Goal: Task Accomplishment & Management: Manage account settings

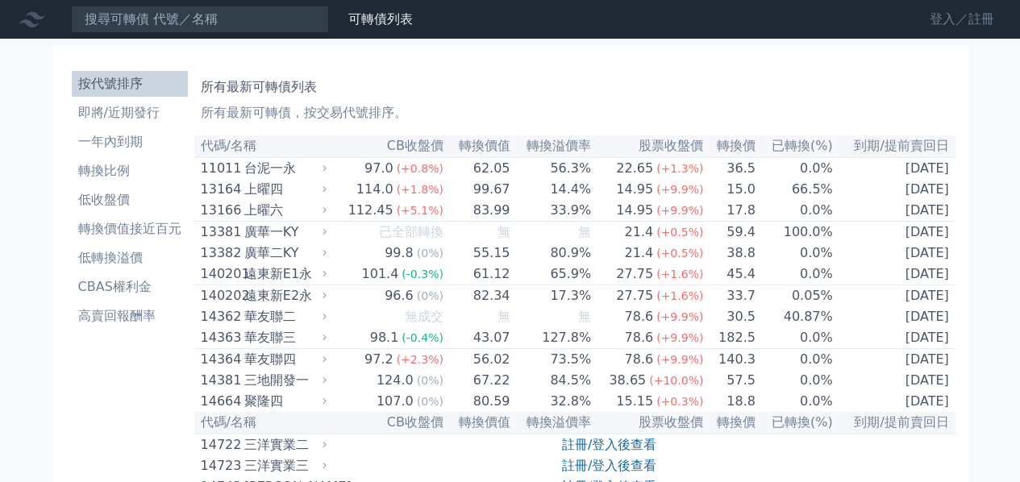
click at [941, 19] on link "登入／註冊" at bounding box center [962, 19] width 90 height 26
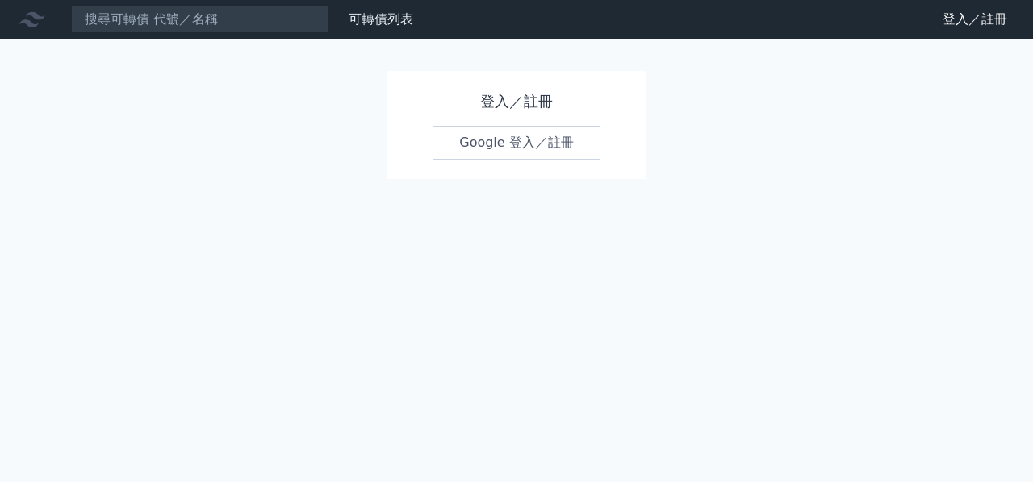
click at [469, 140] on link "Google 登入／註冊" at bounding box center [516, 143] width 168 height 34
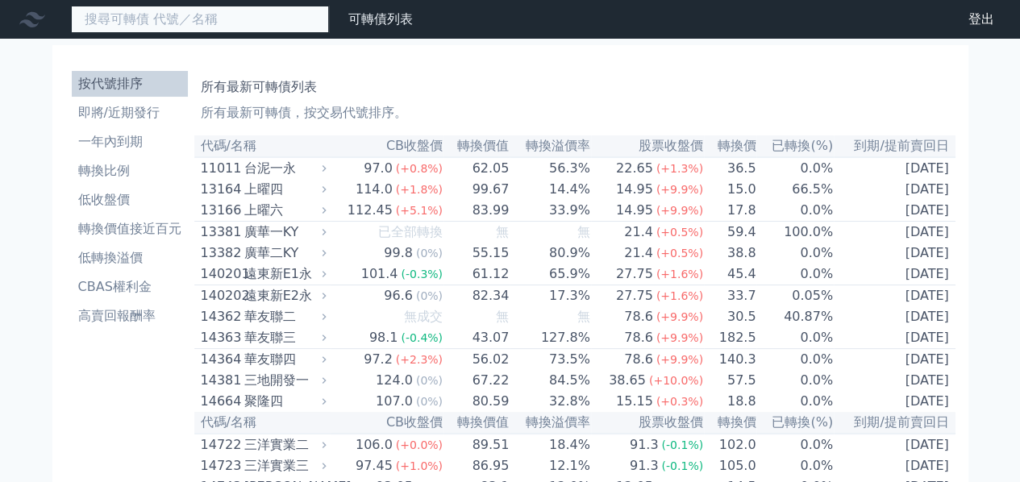
click at [210, 23] on input at bounding box center [200, 19] width 258 height 27
type input "3"
click at [219, 24] on input at bounding box center [200, 19] width 258 height 27
type input "3"
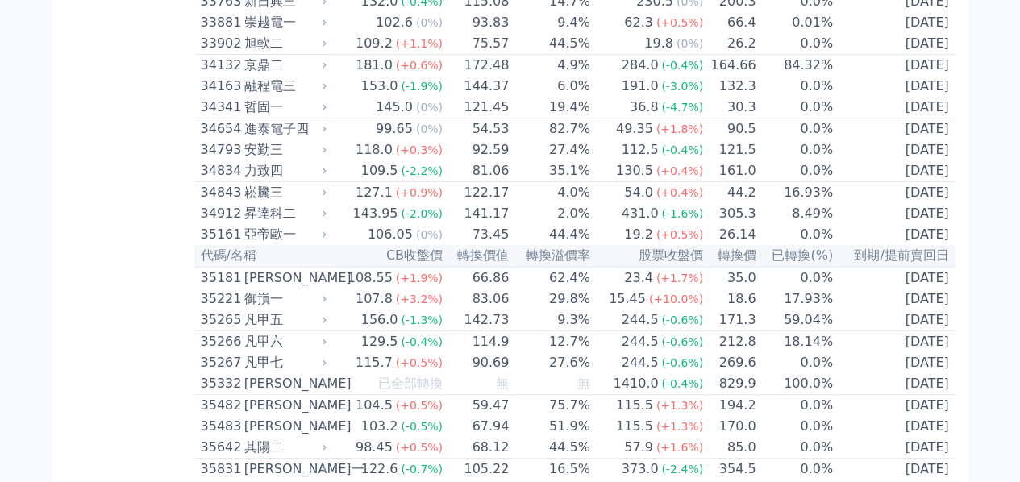
scroll to position [3307, 0]
